Goal: Information Seeking & Learning: Learn about a topic

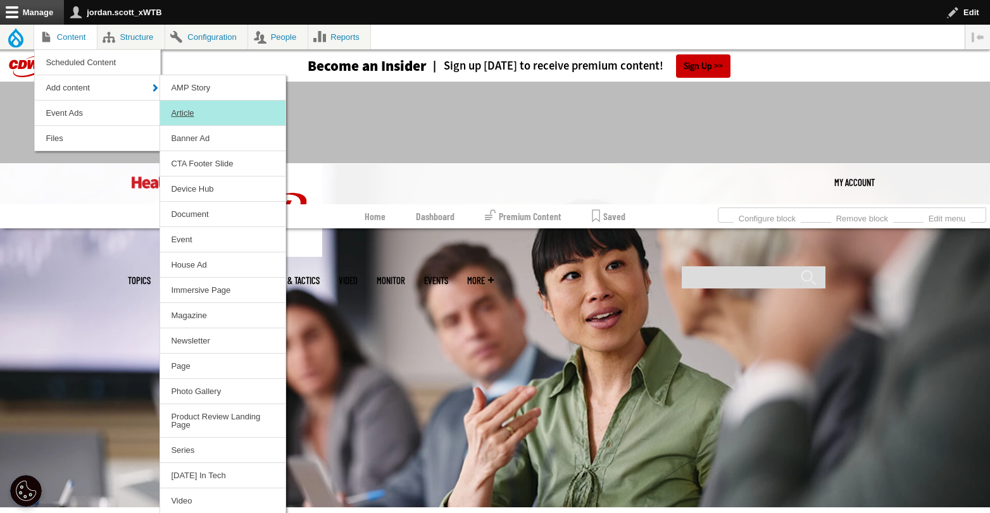
click at [194, 109] on link "Article" at bounding box center [222, 113] width 125 height 25
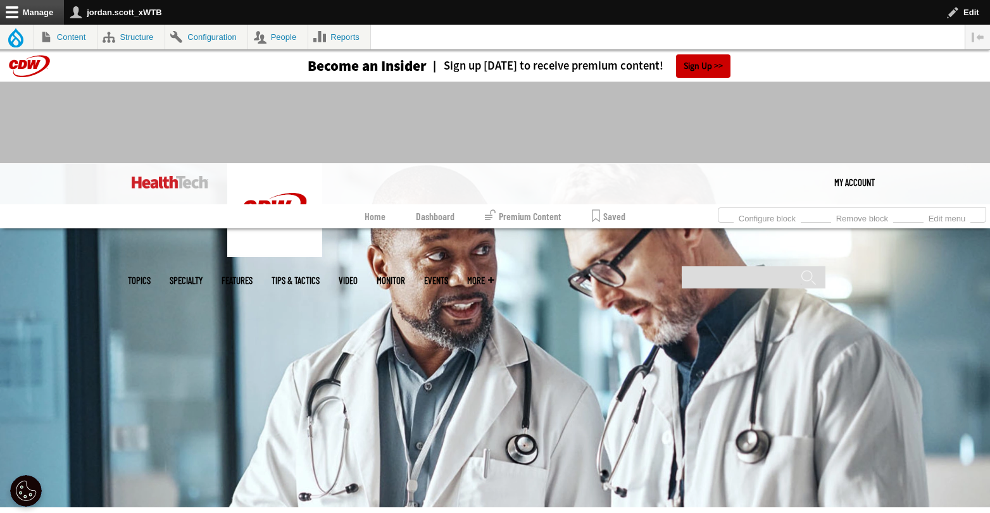
scroll to position [238, 0]
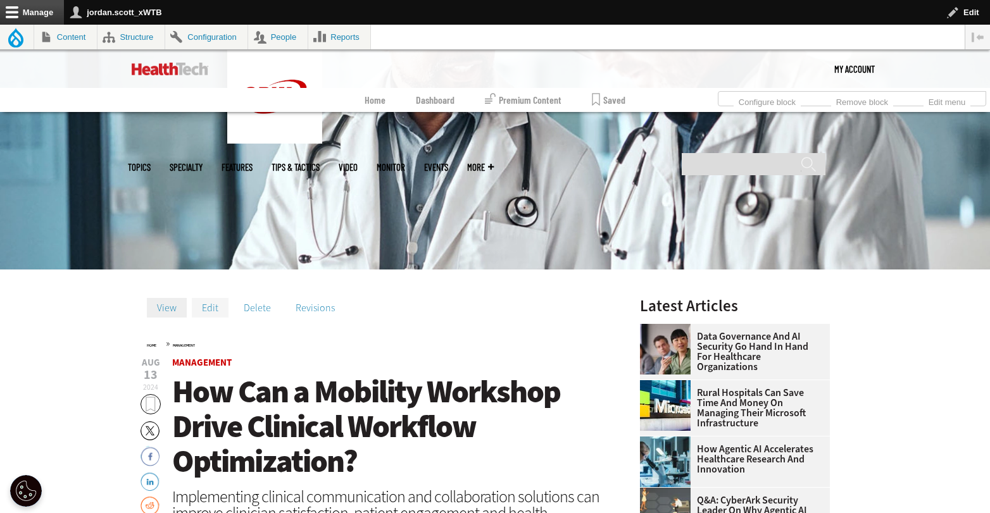
click at [209, 307] on link "Edit" at bounding box center [210, 307] width 37 height 19
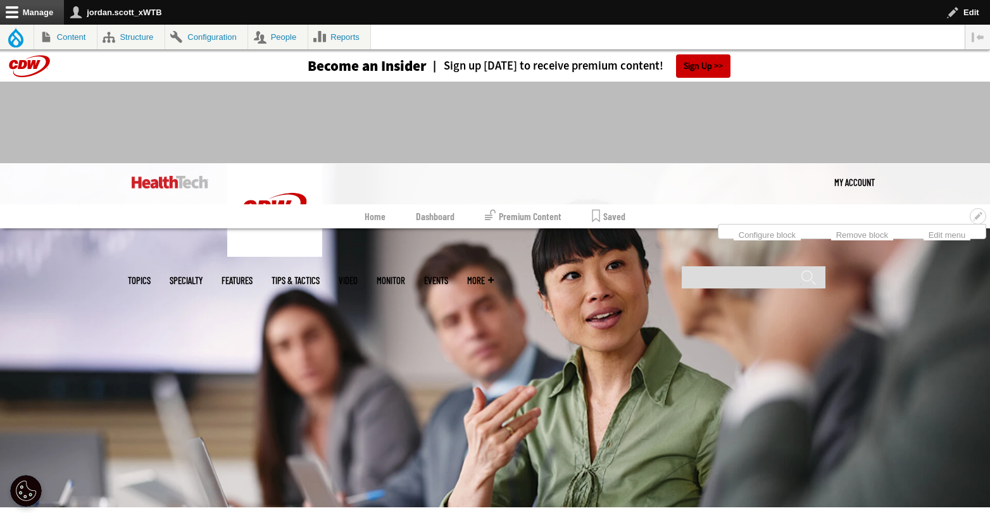
click at [441, 216] on link "Dashboard" at bounding box center [435, 216] width 39 height 24
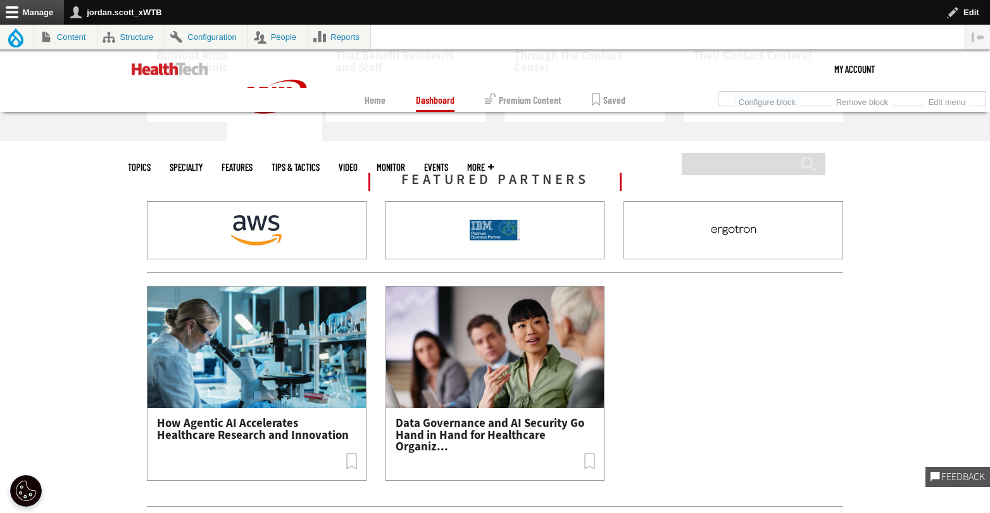
scroll to position [1545, 0]
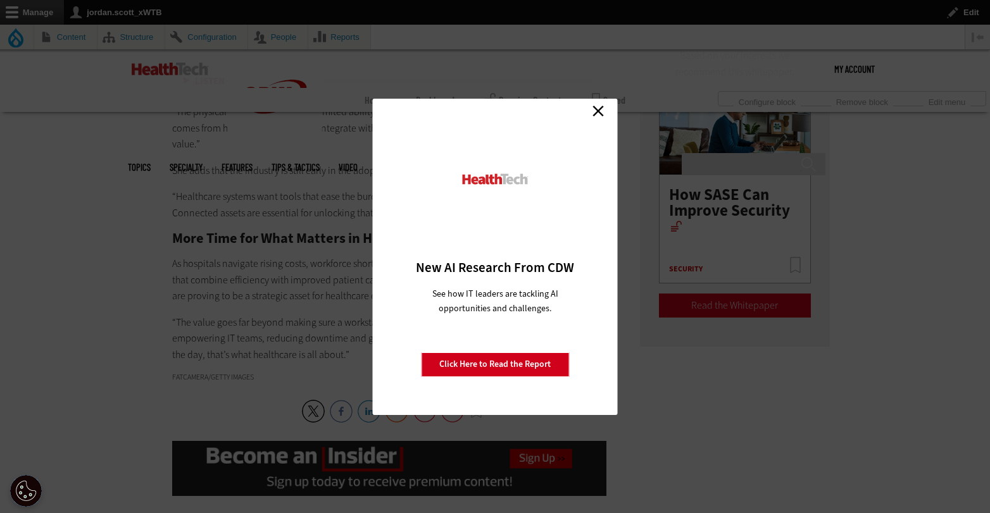
scroll to position [2161, 0]
click at [600, 108] on link "Close" at bounding box center [598, 111] width 19 height 19
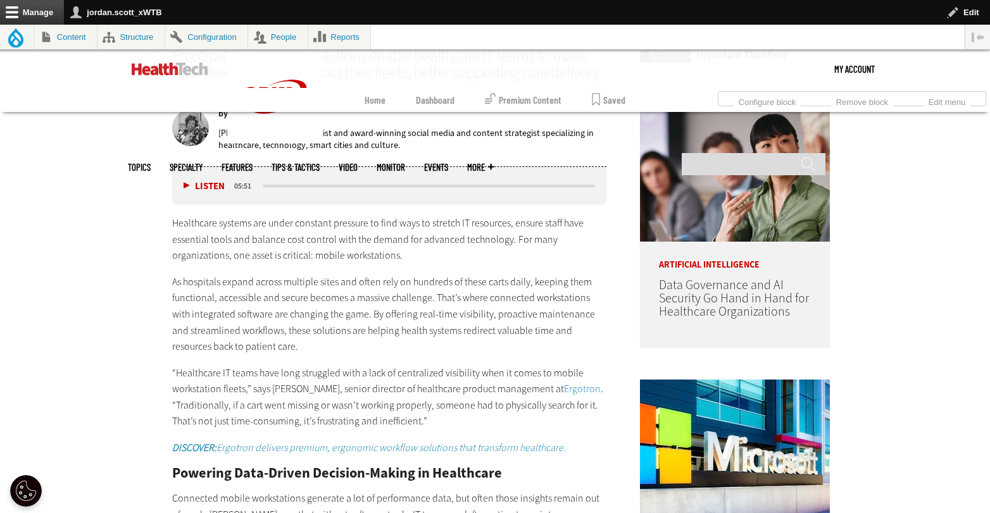
scroll to position [76, 0]
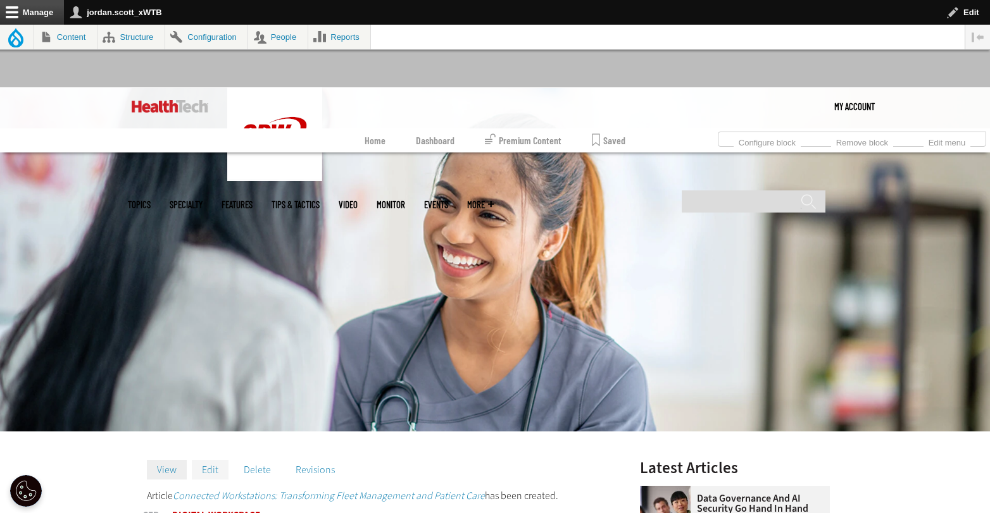
click at [211, 469] on link "Edit" at bounding box center [210, 469] width 37 height 19
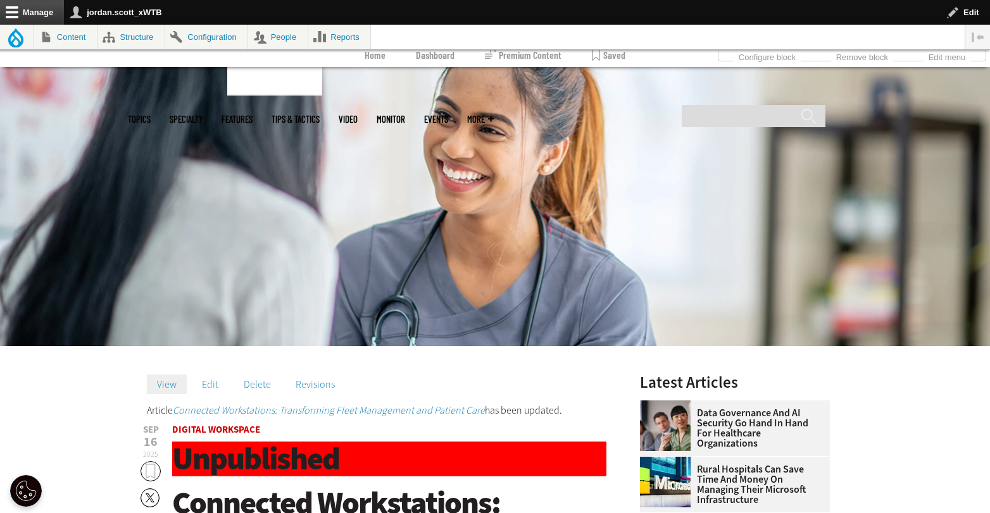
scroll to position [195, 0]
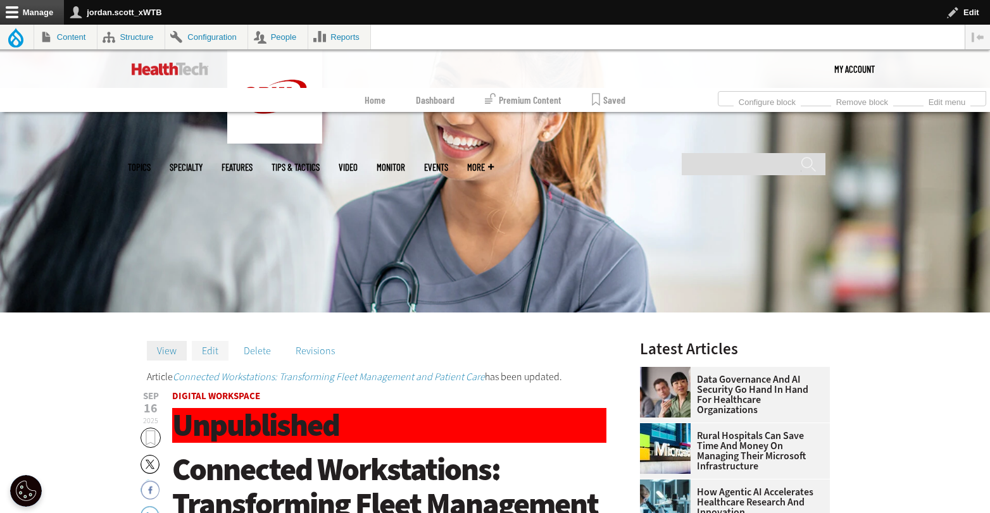
click at [211, 353] on link "Edit" at bounding box center [210, 350] width 37 height 19
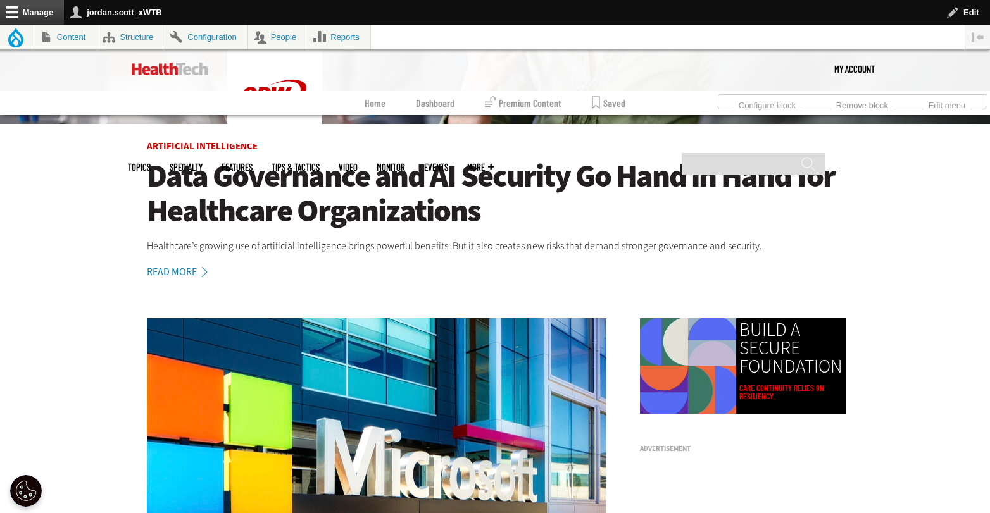
scroll to position [384, 0]
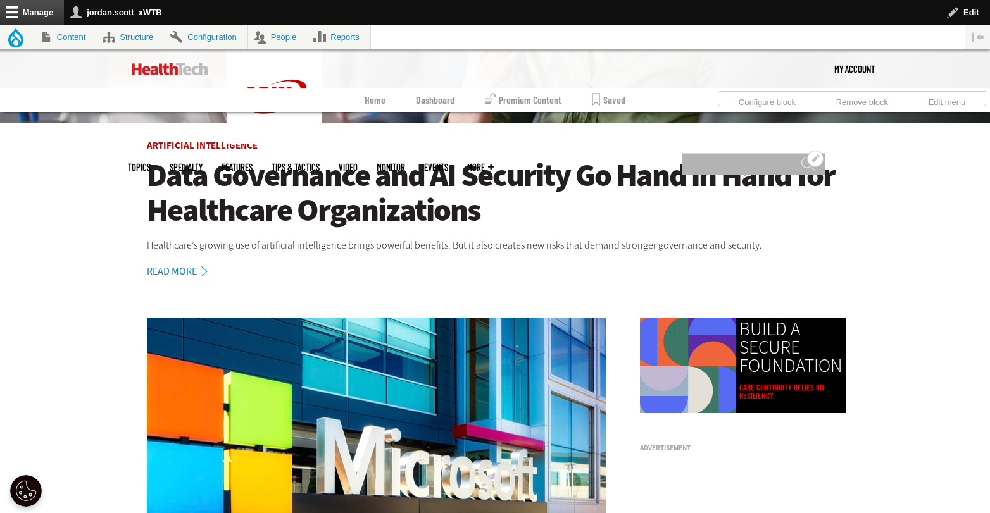
click at [727, 153] on input "Search" at bounding box center [754, 164] width 144 height 22
type input "**********"
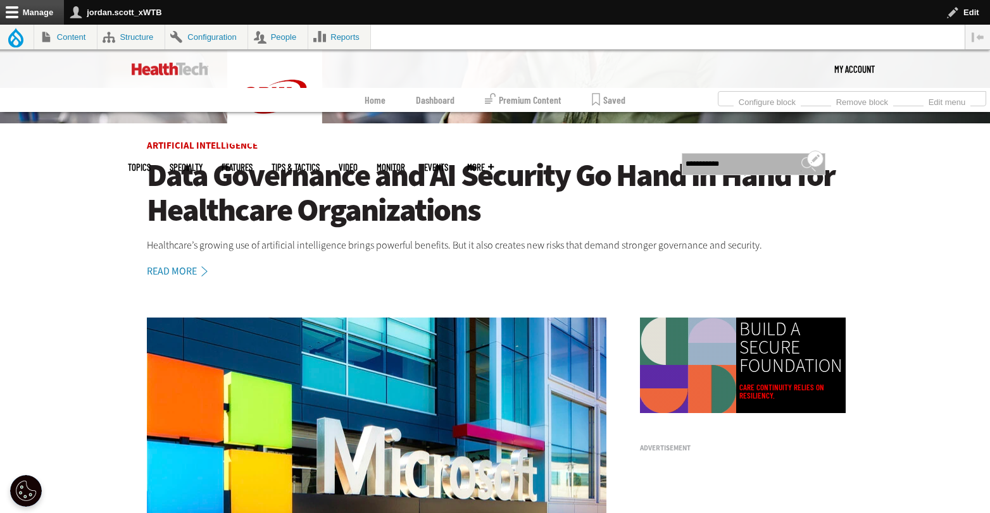
click at [801, 156] on input "******" at bounding box center [808, 168] width 15 height 25
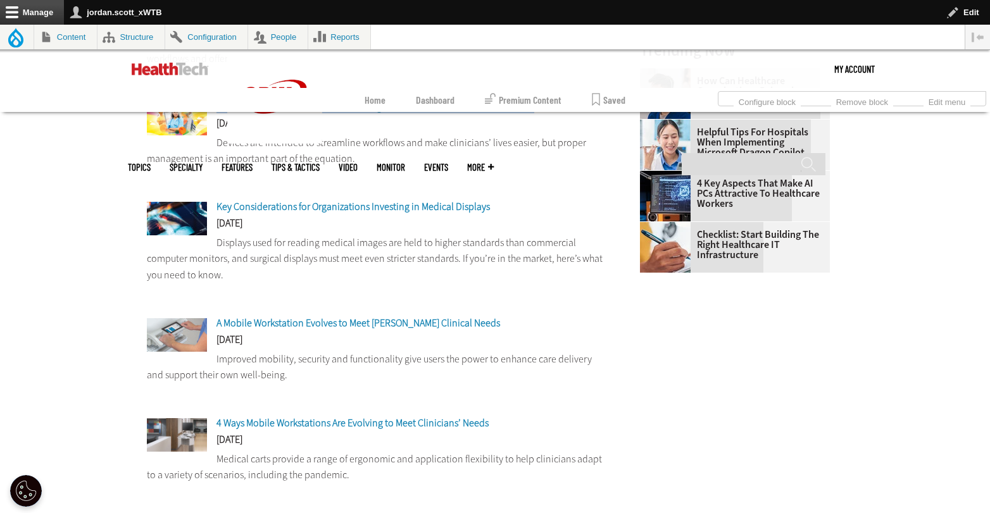
scroll to position [489, 0]
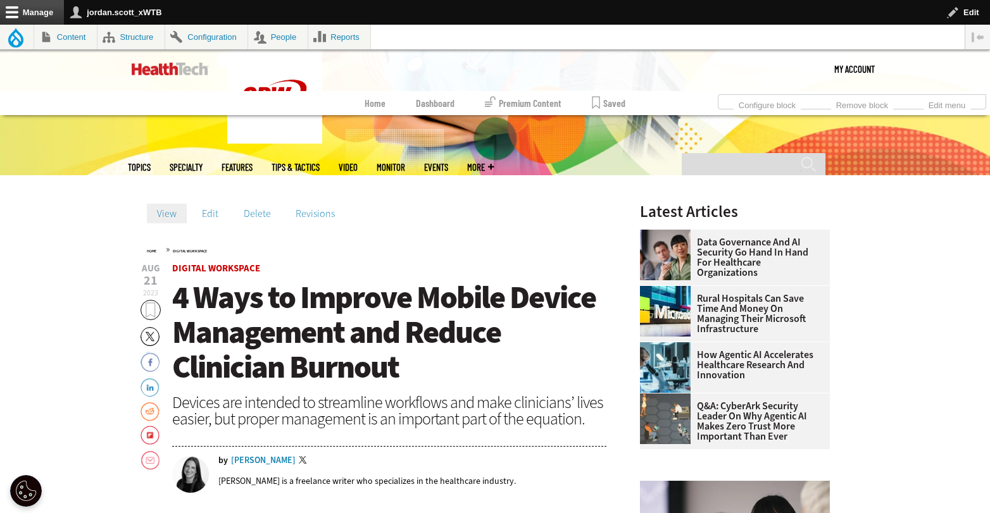
scroll to position [333, 0]
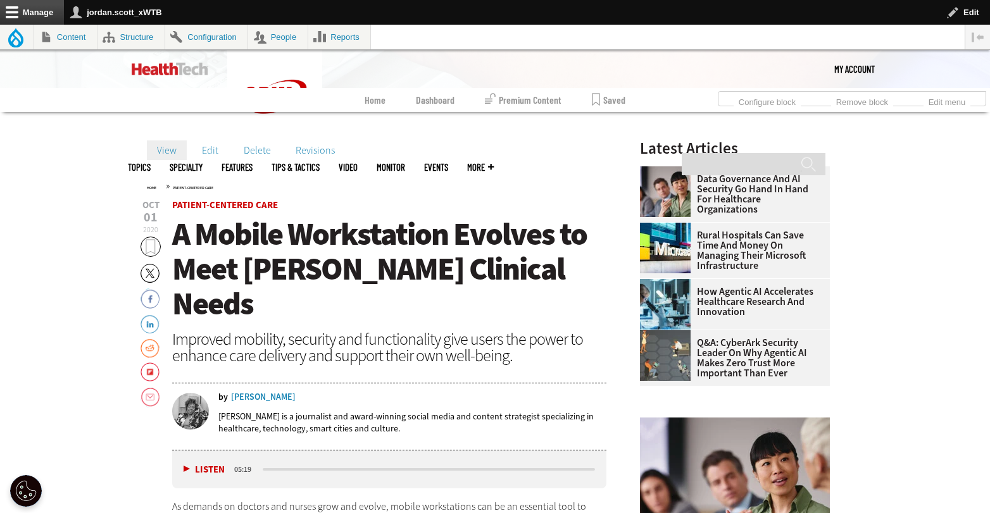
scroll to position [395, 0]
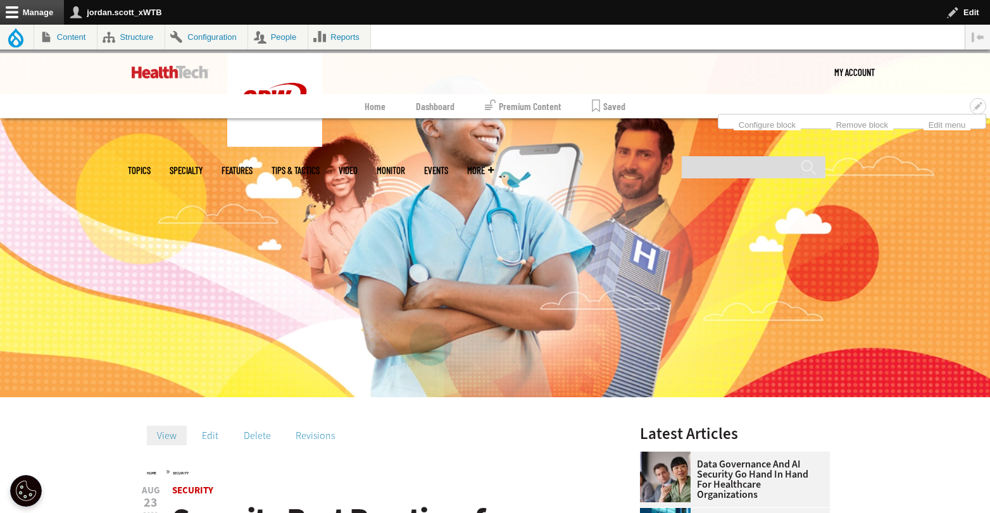
scroll to position [257, 0]
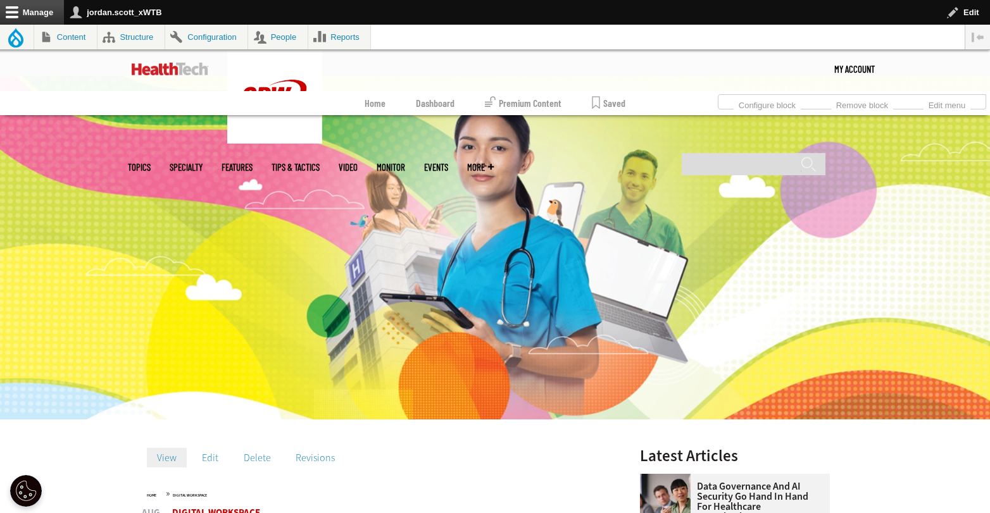
scroll to position [347, 0]
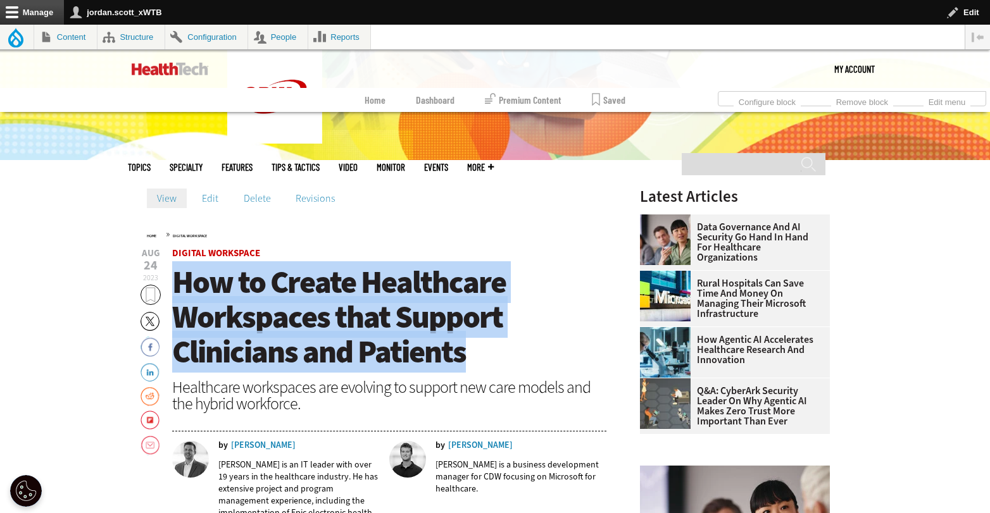
drag, startPoint x: 482, startPoint y: 350, endPoint x: 180, endPoint y: 285, distance: 308.8
click at [180, 285] on h1 "How to Create Healthcare Workspaces that Support Clinicians and Patients" at bounding box center [389, 317] width 434 height 104
copy span "How to Create Healthcare Workspaces that Support Clinicians and Patients"
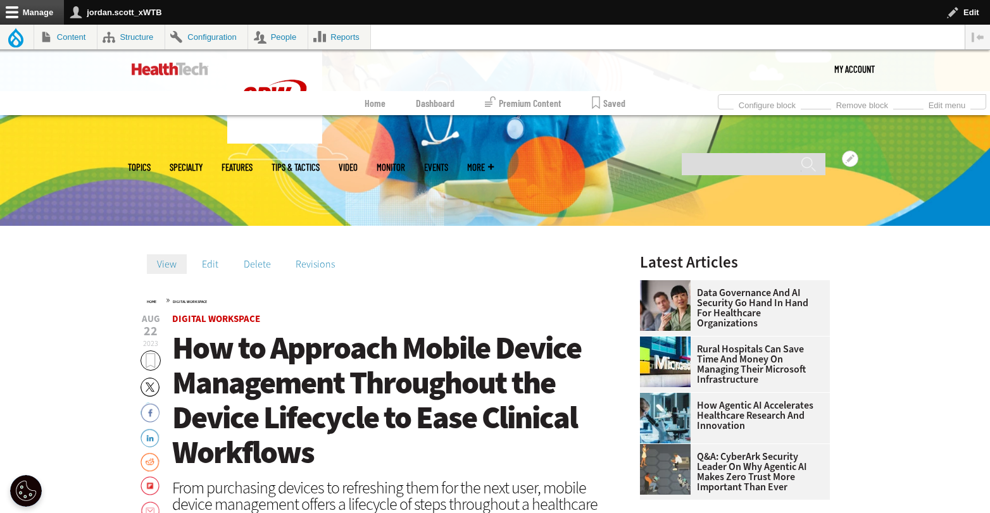
scroll to position [289, 0]
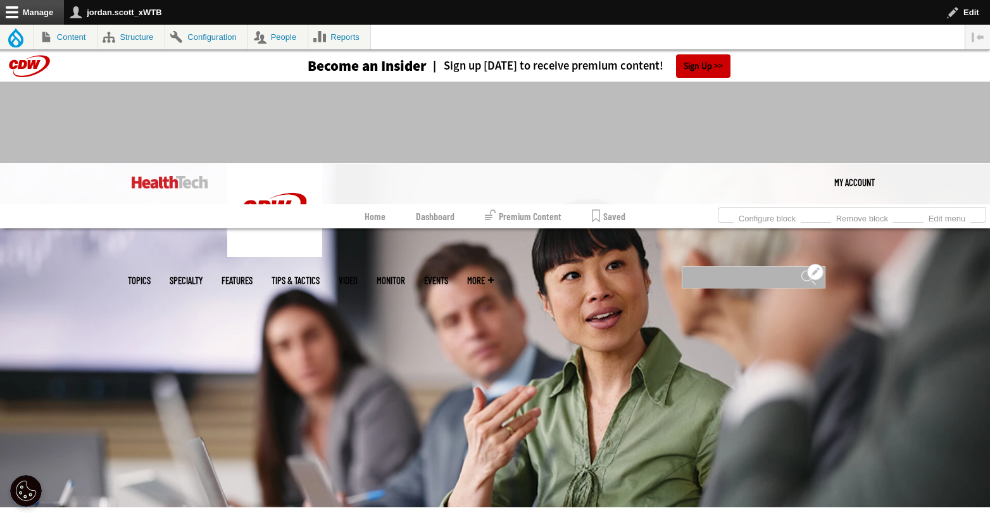
click at [721, 266] on input "Search" at bounding box center [754, 277] width 144 height 22
type input "********"
click at [801, 270] on input "******" at bounding box center [808, 282] width 15 height 25
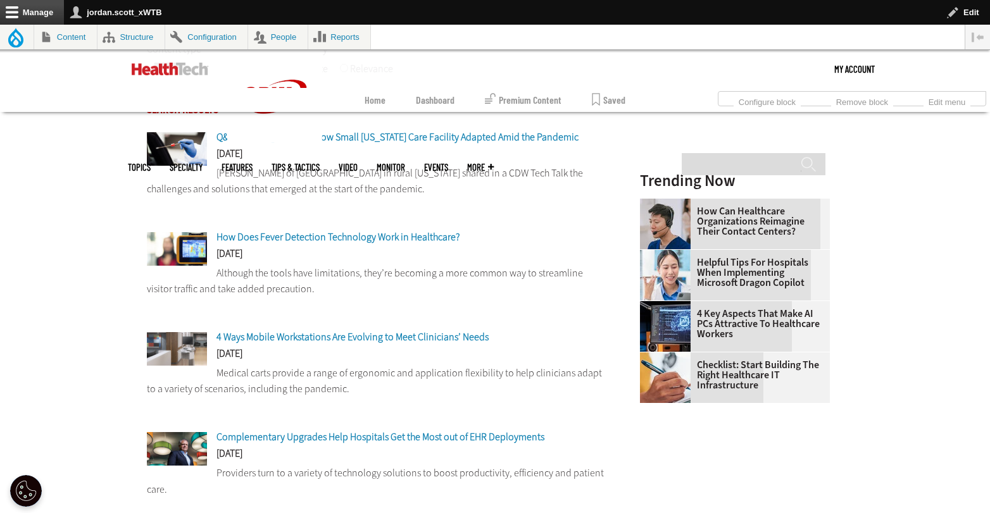
scroll to position [242, 0]
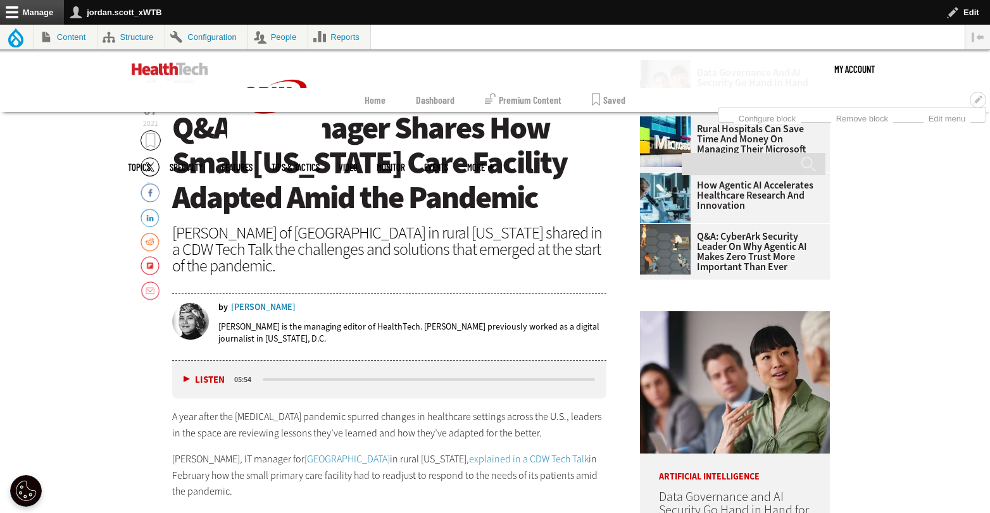
scroll to position [506, 0]
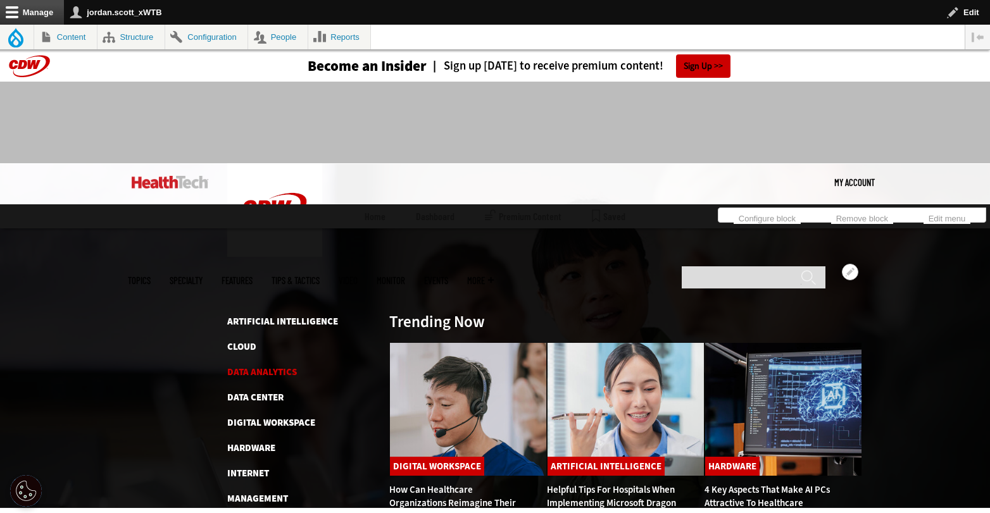
click at [287, 366] on link "Data Analytics" at bounding box center [262, 372] width 70 height 13
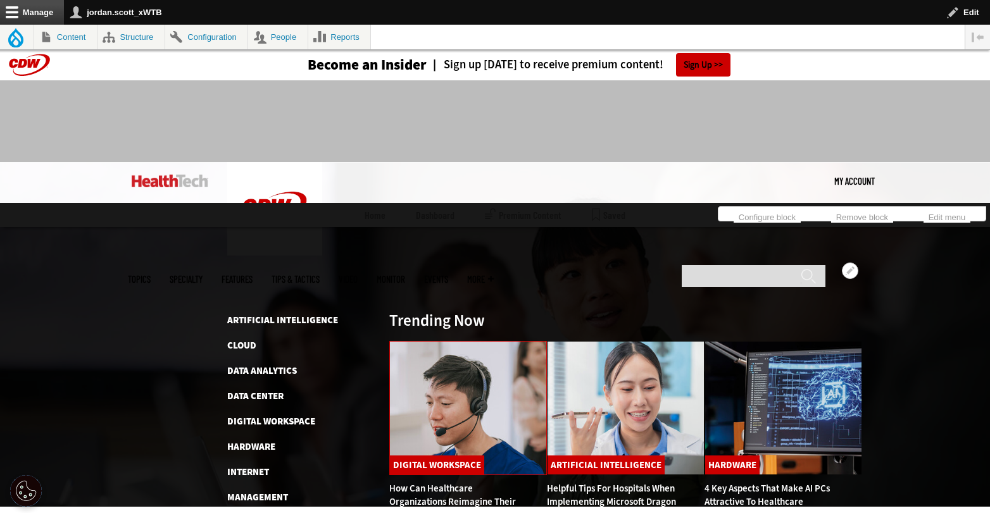
scroll to position [3, 0]
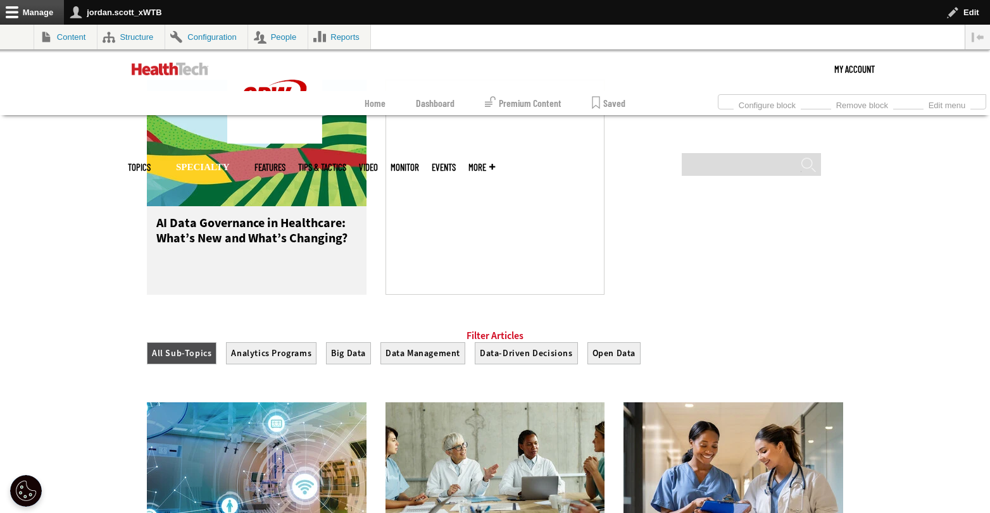
scroll to position [855, 0]
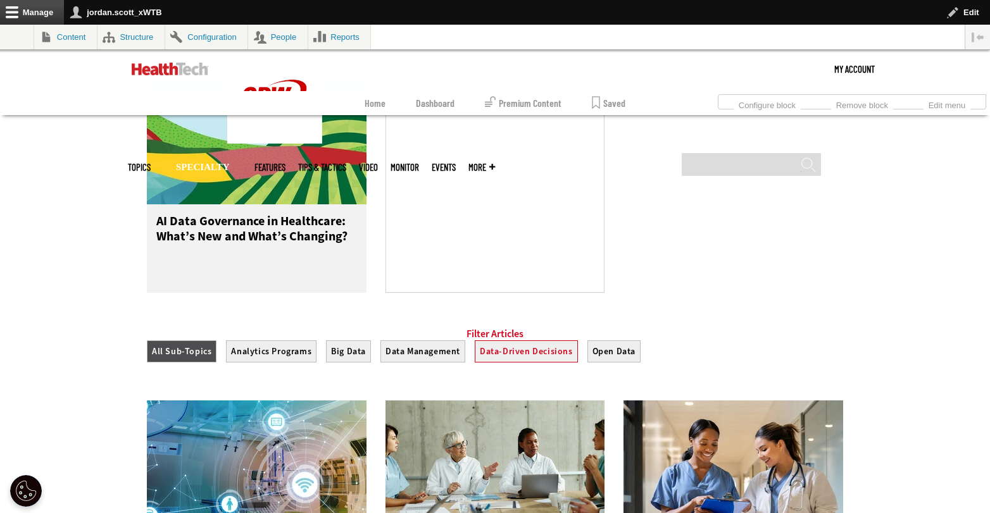
click at [521, 363] on button "Data-Driven Decisions" at bounding box center [526, 351] width 103 height 22
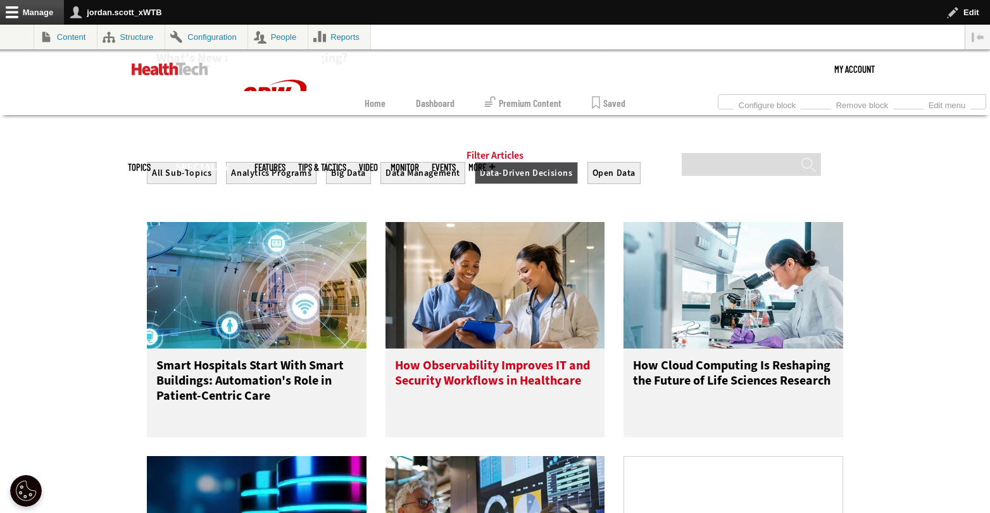
scroll to position [1029, 0]
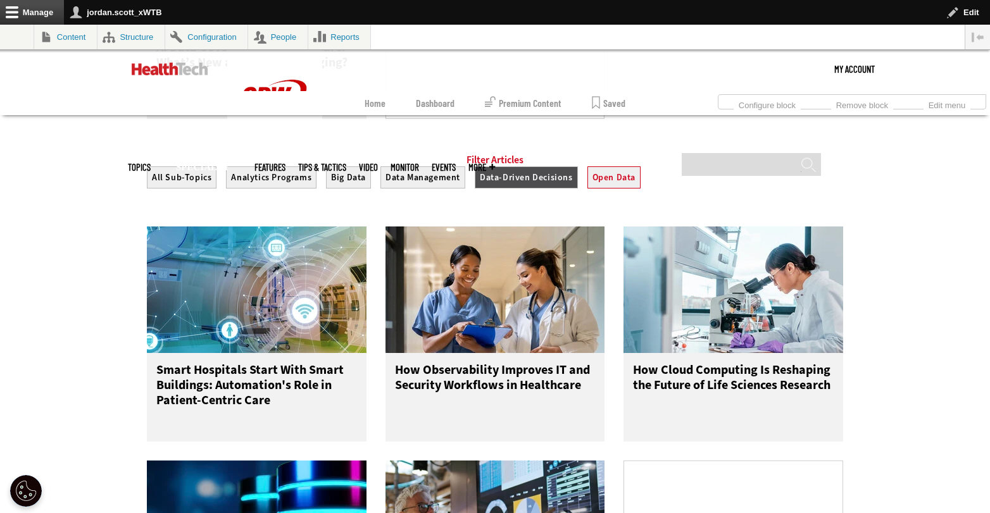
click at [620, 187] on button "Open Data" at bounding box center [613, 177] width 53 height 22
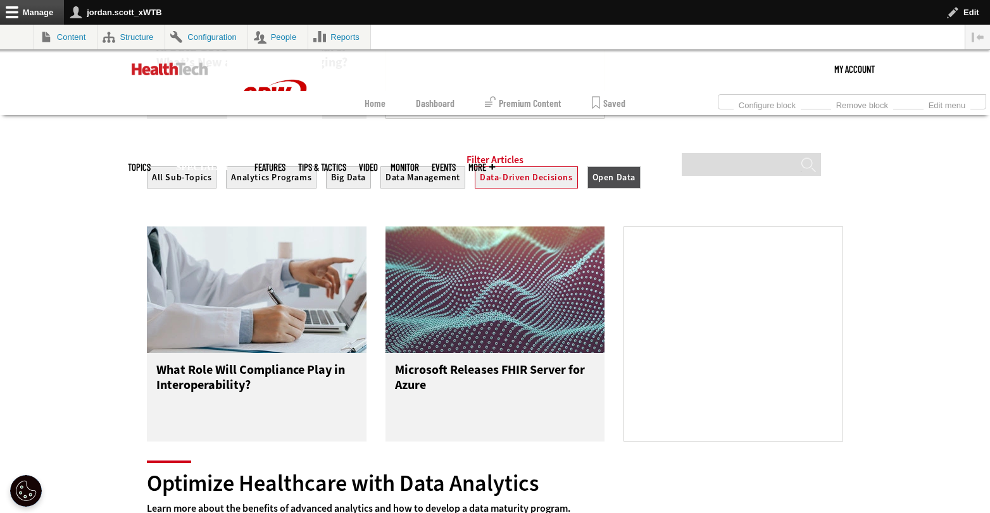
click at [525, 189] on button "Data-Driven Decisions" at bounding box center [526, 177] width 103 height 22
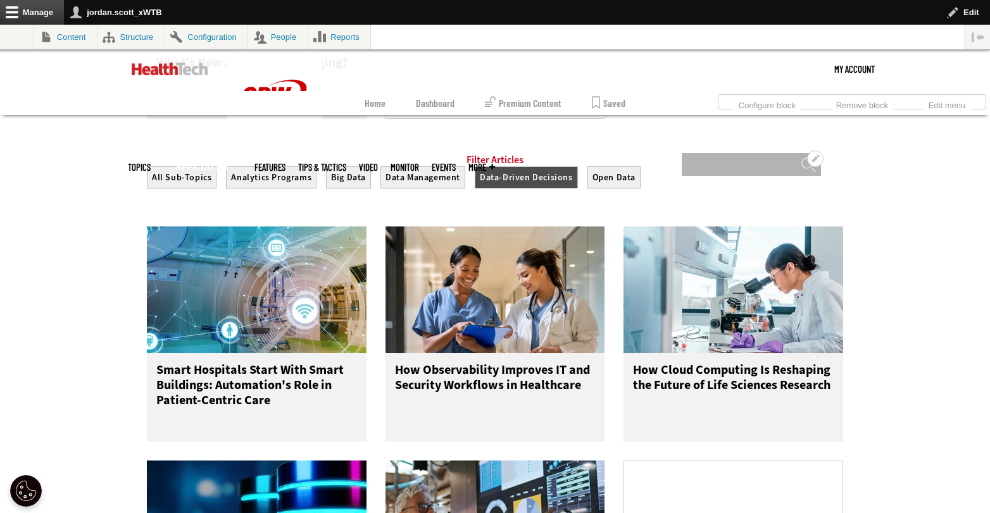
click at [727, 153] on input "Search" at bounding box center [751, 164] width 139 height 23
type input "**********"
click at [801, 157] on input "******" at bounding box center [808, 168] width 15 height 23
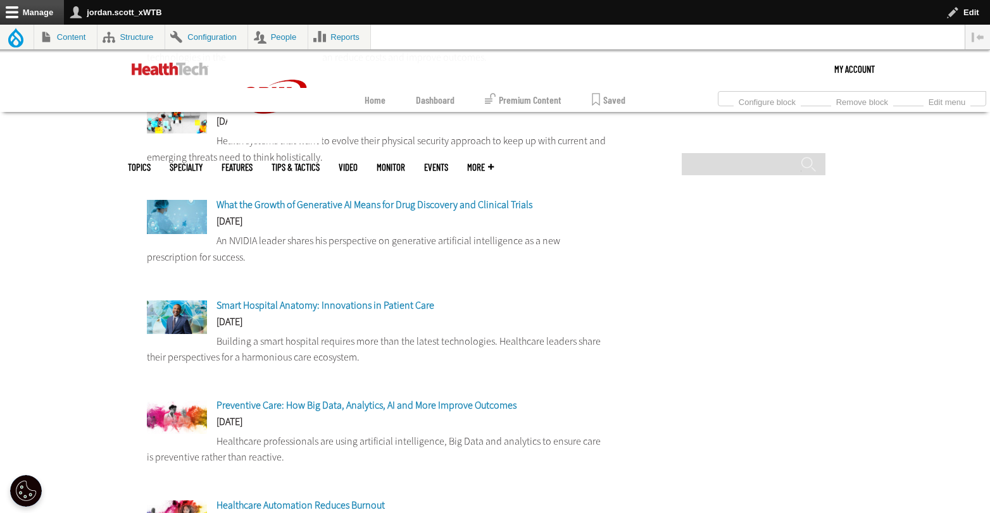
scroll to position [728, 0]
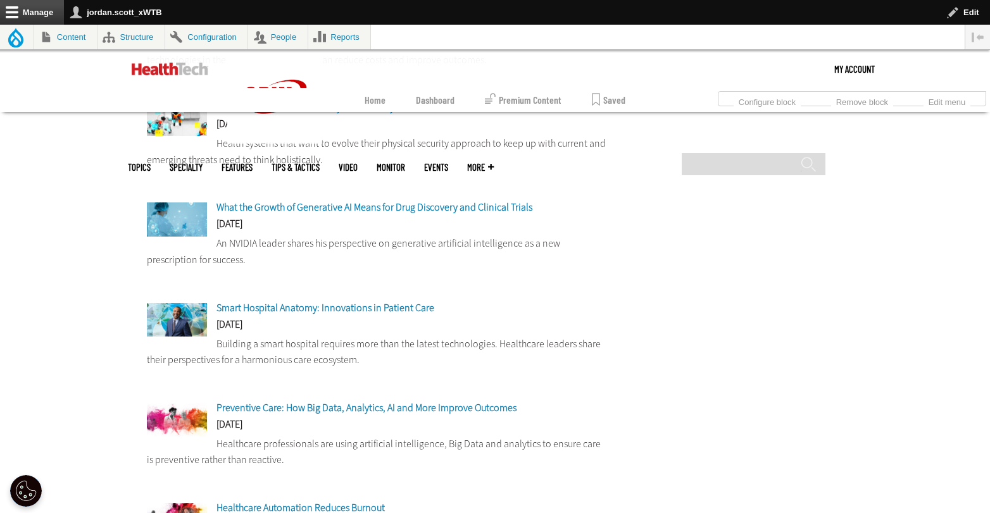
click at [386, 409] on span "Preventive Care: How Big Data, Analytics, AI and More Improve Outcomes" at bounding box center [366, 407] width 300 height 13
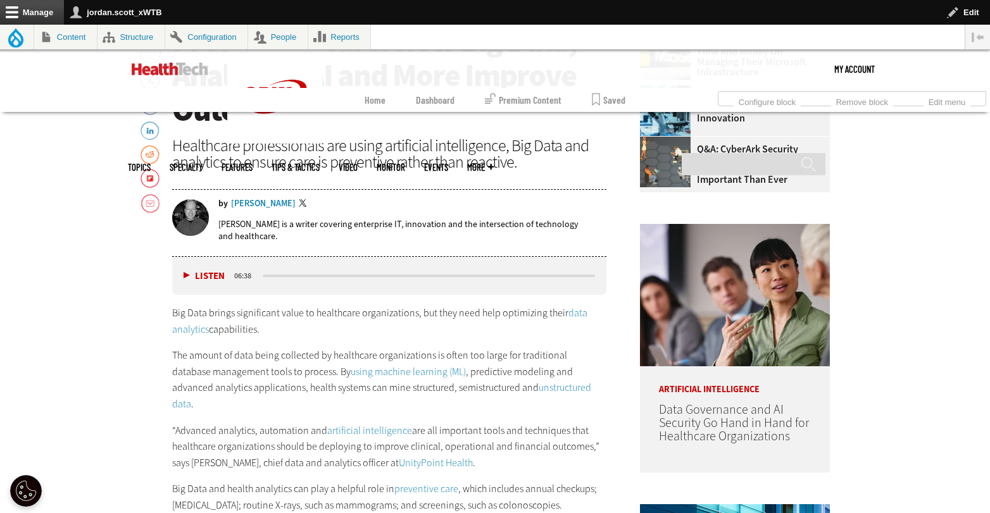
scroll to position [972, 0]
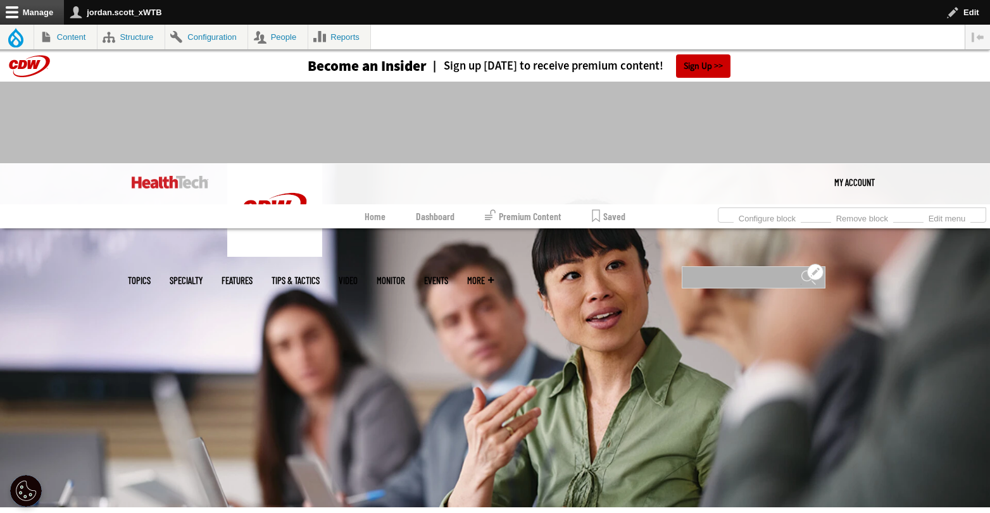
click at [733, 266] on input "Search" at bounding box center [754, 277] width 144 height 22
type input "**********"
click at [801, 270] on input "******" at bounding box center [808, 282] width 15 height 25
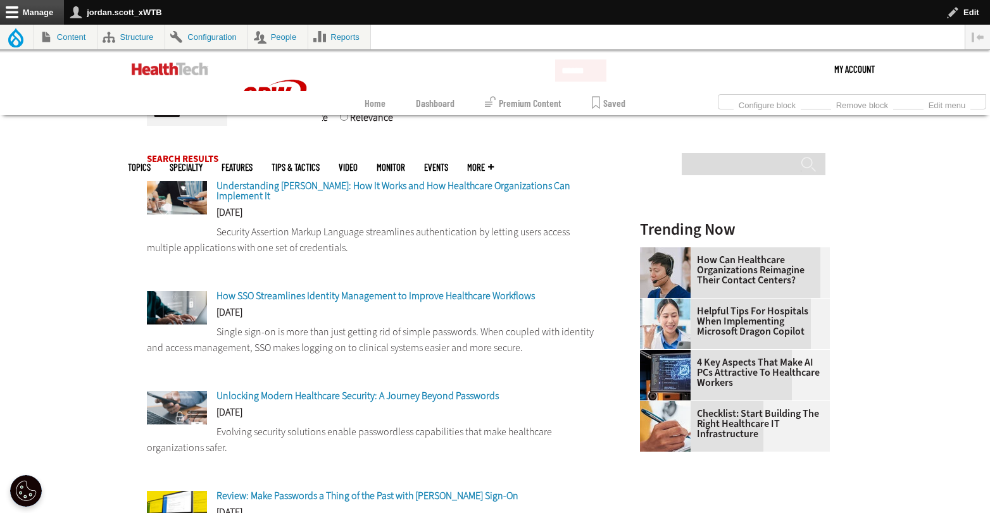
scroll to position [253, 0]
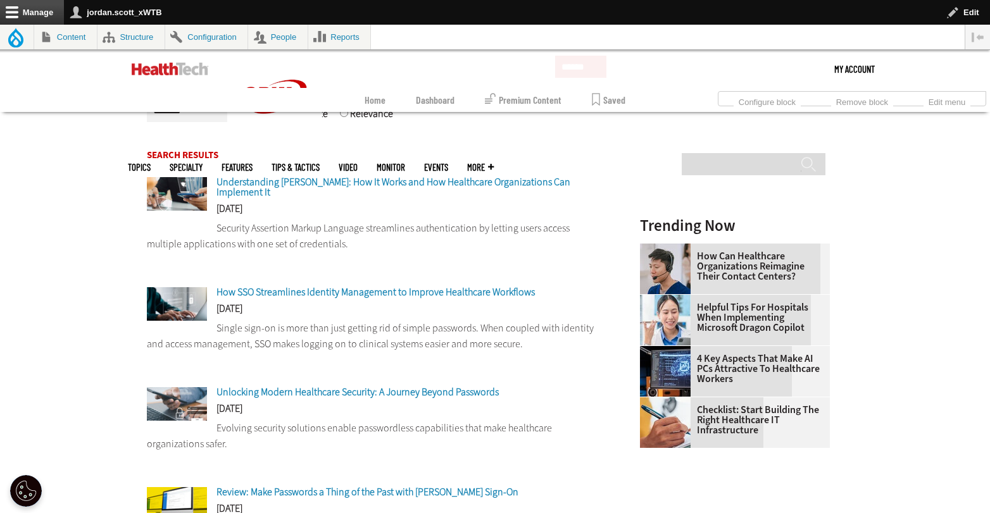
click at [400, 285] on span "How SSO Streamlines Identity Management to Improve Healthcare Workflows" at bounding box center [375, 291] width 318 height 13
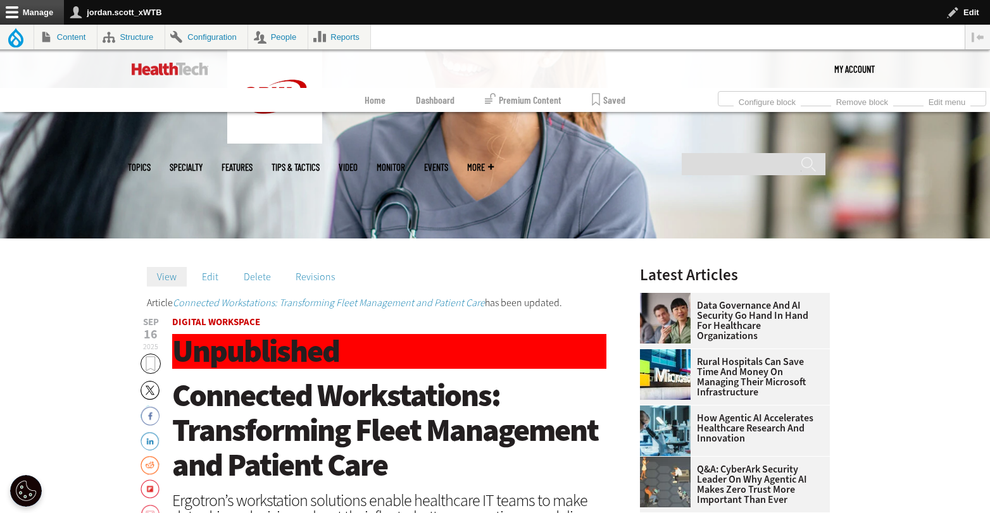
scroll to position [179, 0]
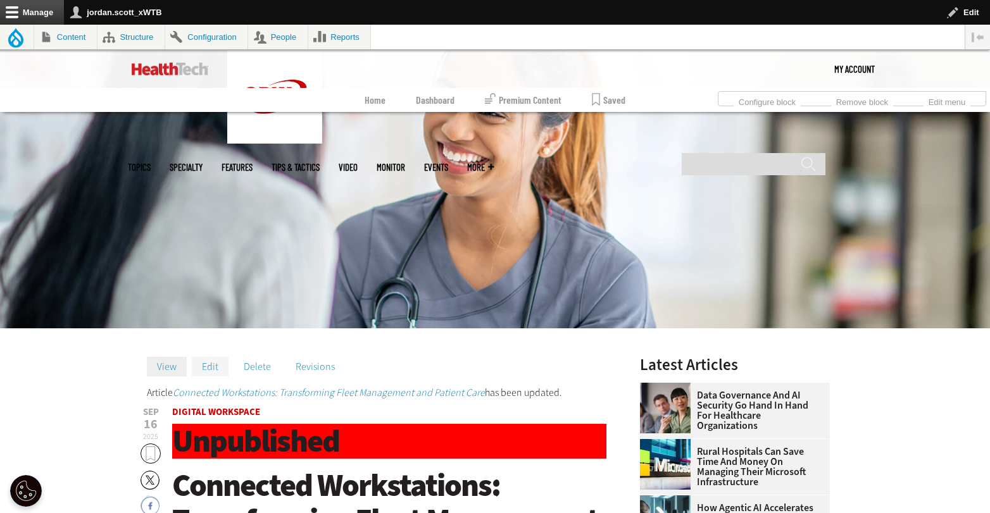
click at [222, 363] on link "Edit" at bounding box center [210, 366] width 37 height 19
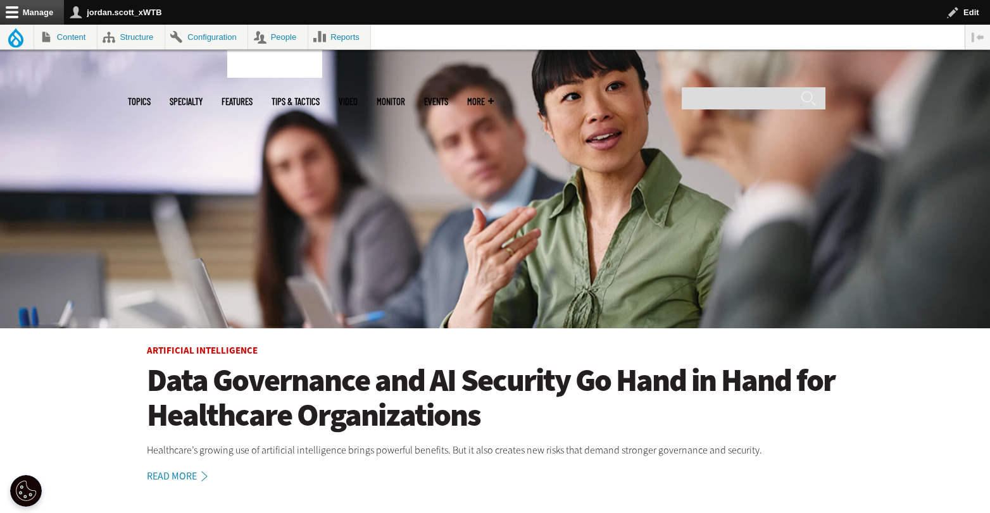
scroll to position [14, 0]
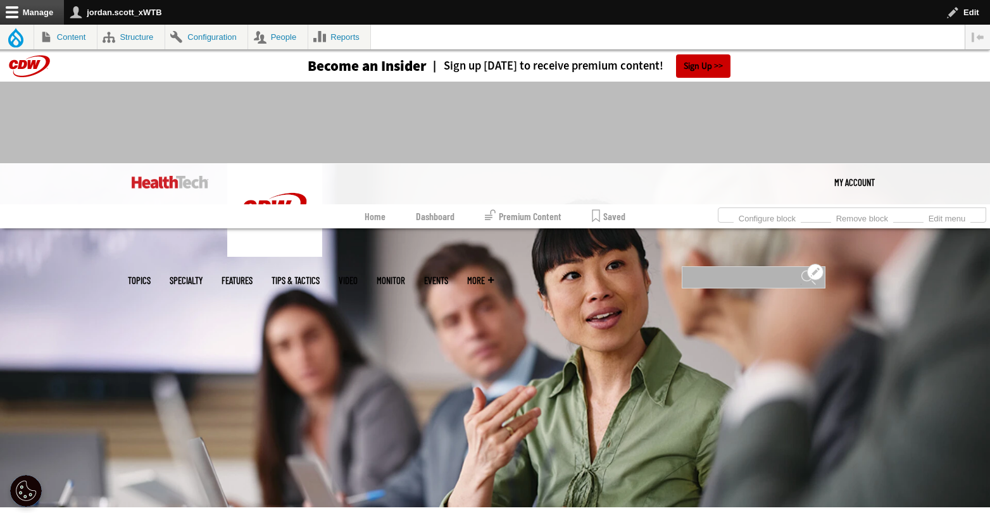
click at [711, 266] on input "Search" at bounding box center [754, 277] width 144 height 22
type input "**********"
click at [801, 270] on input "******" at bounding box center [808, 282] width 15 height 25
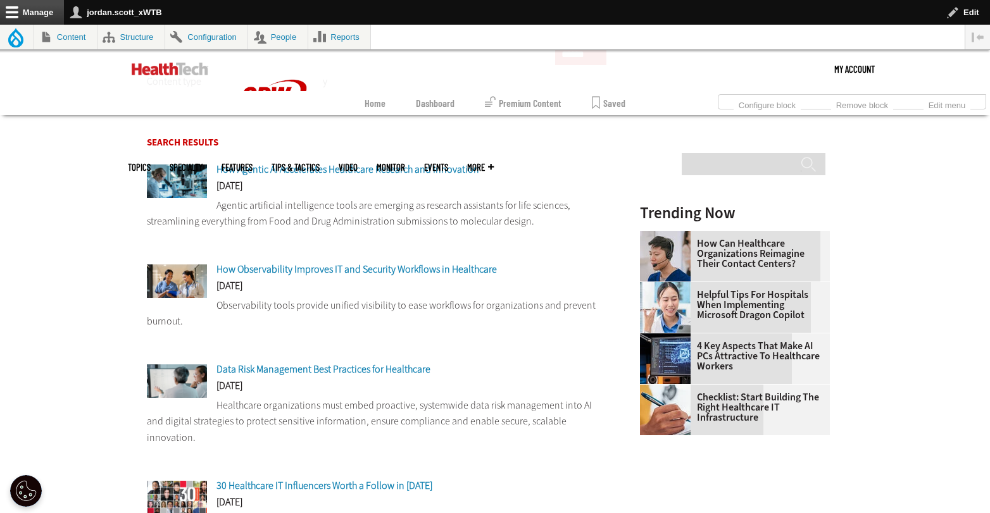
scroll to position [292, 0]
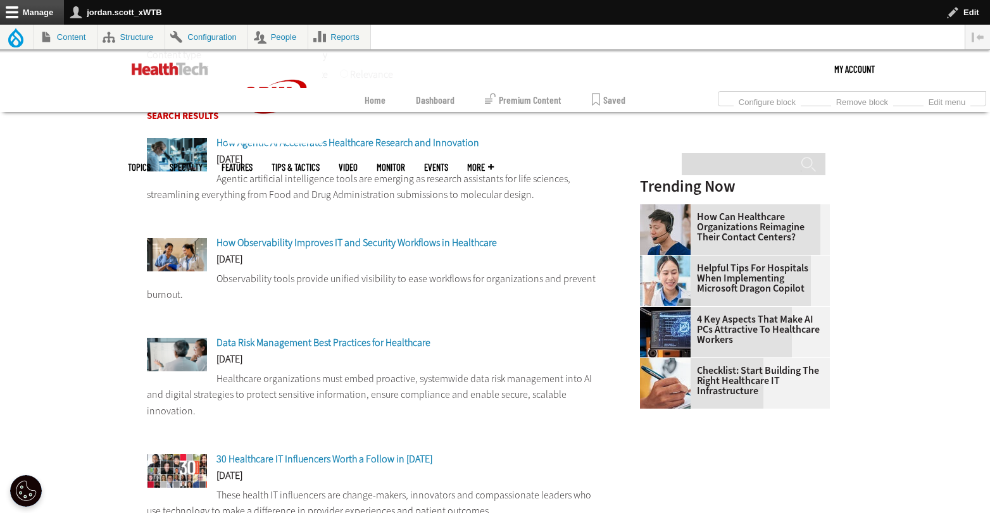
click at [382, 345] on span "Data Risk Management Best Practices for Healthcare" at bounding box center [323, 342] width 214 height 13
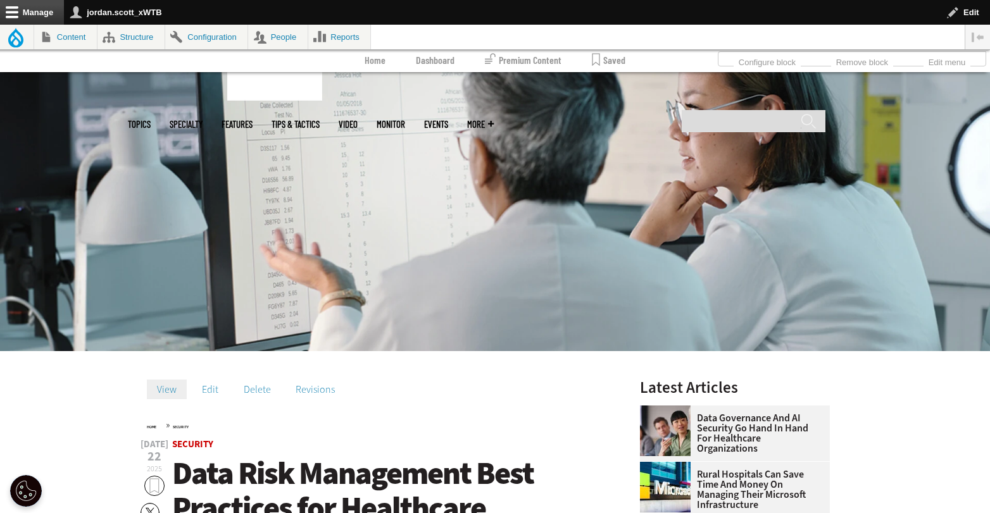
scroll to position [254, 0]
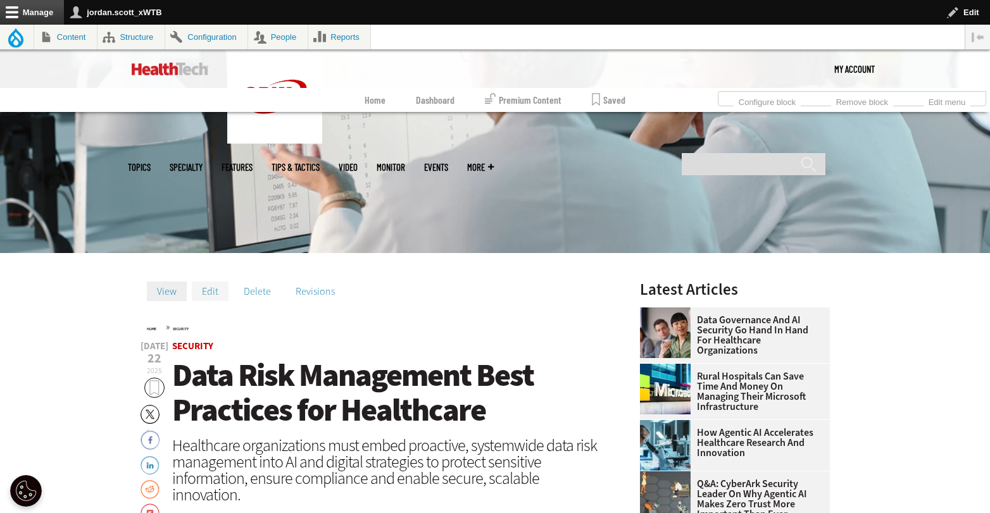
click at [202, 292] on link "Edit" at bounding box center [210, 291] width 37 height 19
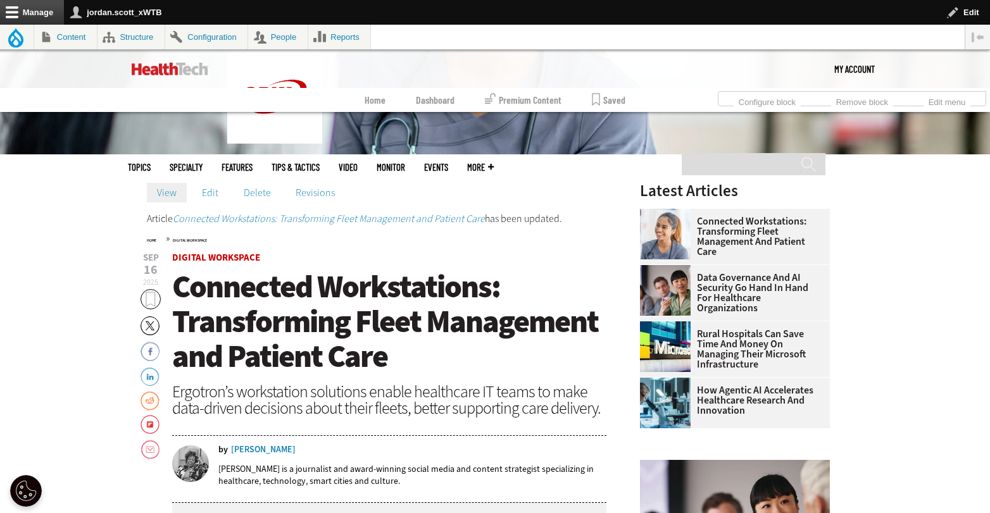
scroll to position [351, 0]
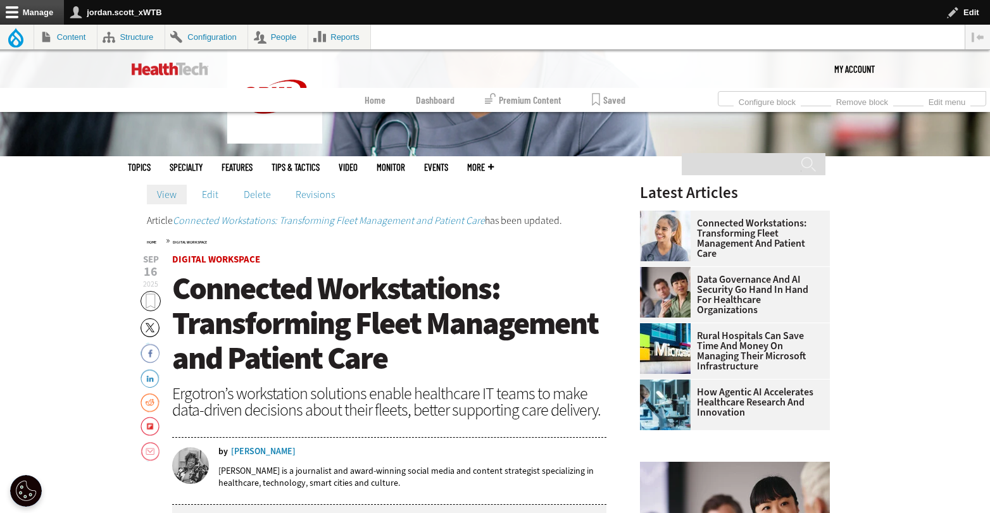
click at [396, 346] on h1 "Connected Workstations: Transforming Fleet Management and Patient Care" at bounding box center [389, 324] width 434 height 104
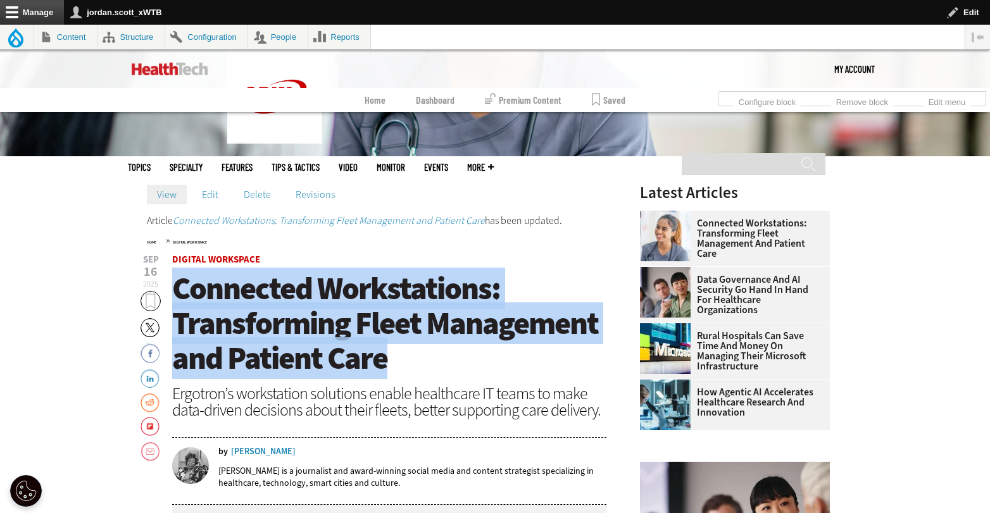
drag, startPoint x: 401, startPoint y: 356, endPoint x: 178, endPoint y: 300, distance: 229.2
click at [178, 300] on h1 "Connected Workstations: Transforming Fleet Management and Patient Care" at bounding box center [389, 324] width 434 height 104
copy span "Connected Workstations: Transforming Fleet Management and Patient Care"
click at [216, 189] on link "Edit" at bounding box center [210, 194] width 37 height 19
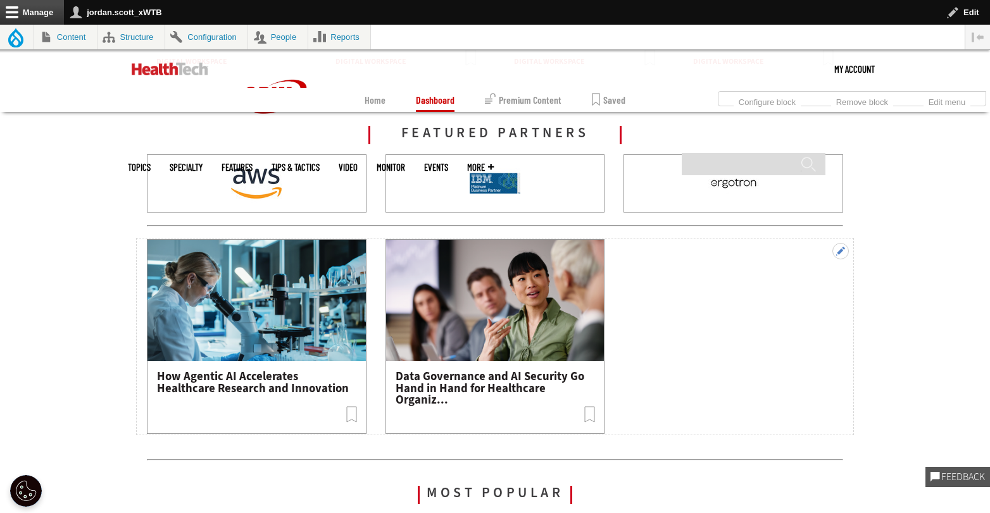
click at [843, 253] on button "Open configuration options" at bounding box center [840, 251] width 16 height 16
click at [822, 270] on link "Edit subqueue" at bounding box center [816, 271] width 63 height 13
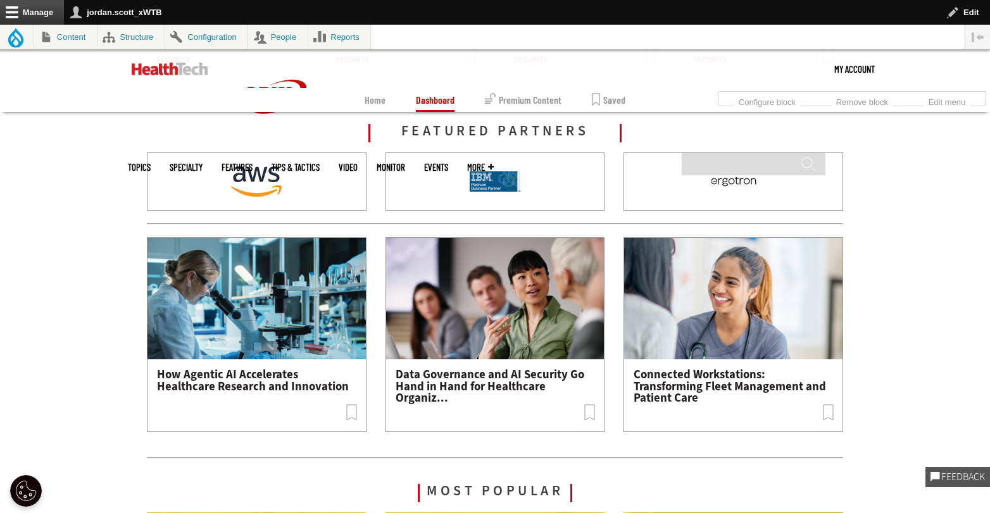
scroll to position [1576, 0]
